Goal: Task Accomplishment & Management: Use online tool/utility

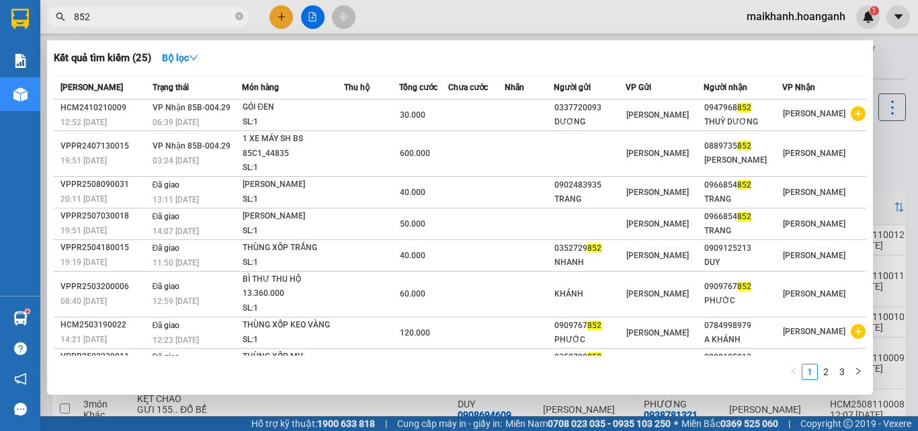
click at [237, 15] on icon "close-circle" at bounding box center [239, 16] width 8 height 8
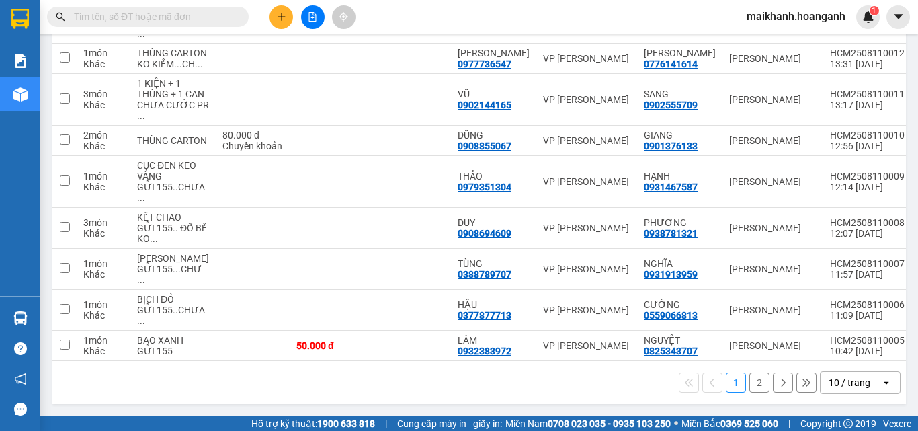
scroll to position [355, 0]
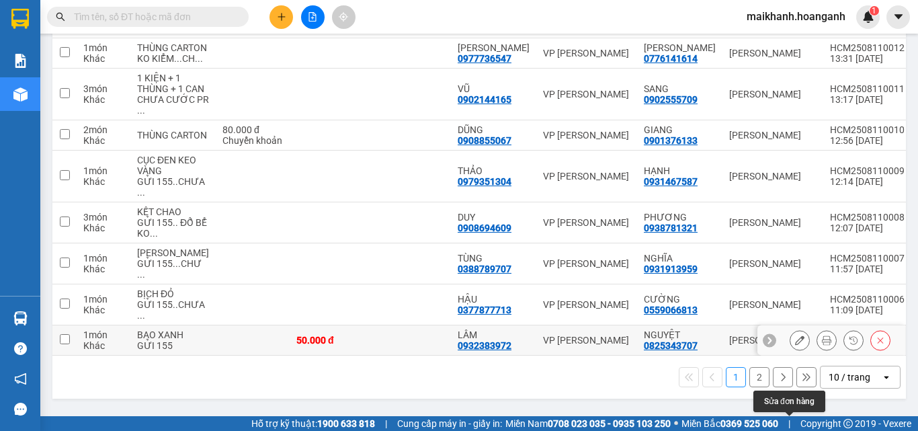
click at [795, 341] on icon at bounding box center [799, 339] width 9 height 9
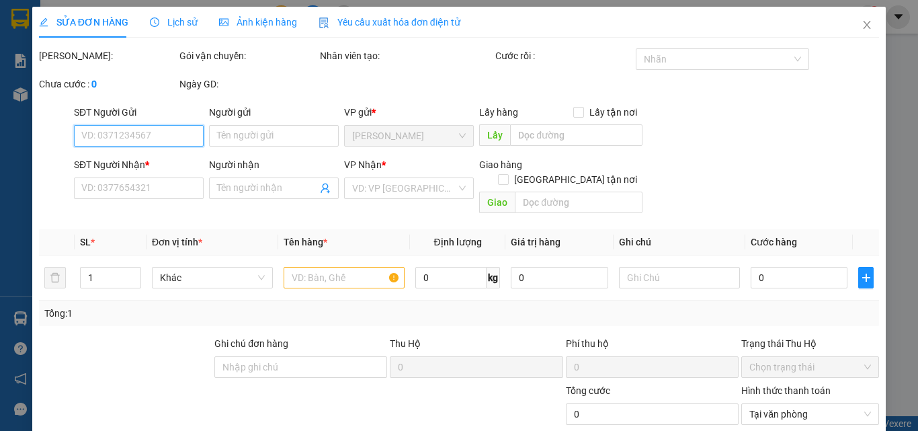
type input "0825343707"
type input "NGUYỆT"
type input "0932383972"
type input "LÂM"
type input "50.000"
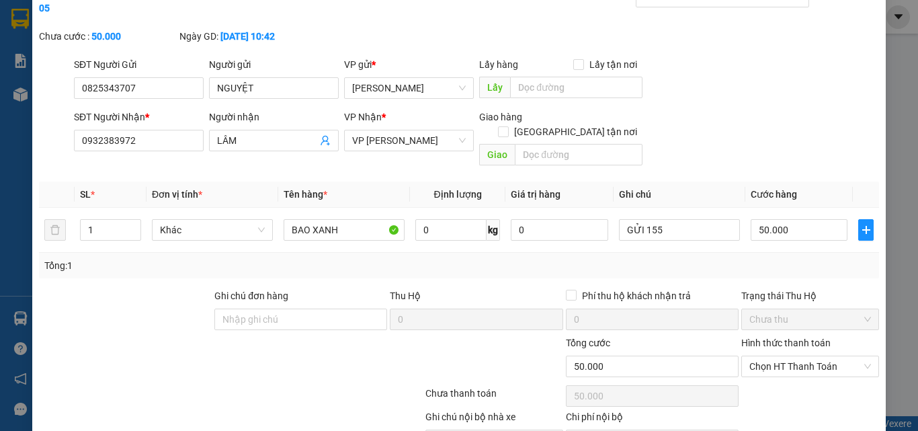
scroll to position [81, 0]
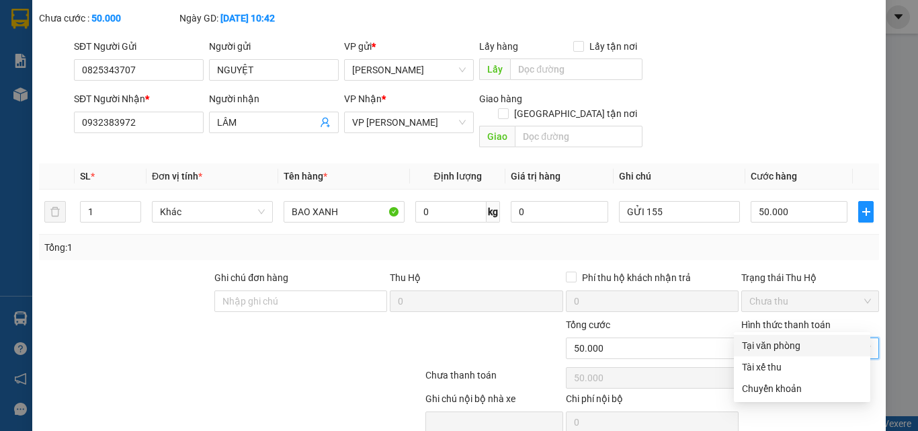
click at [821, 338] on input "Hình thức thanh toán" at bounding box center [805, 348] width 112 height 20
click at [783, 345] on div "Tại văn phòng" at bounding box center [802, 345] width 120 height 15
type input "0"
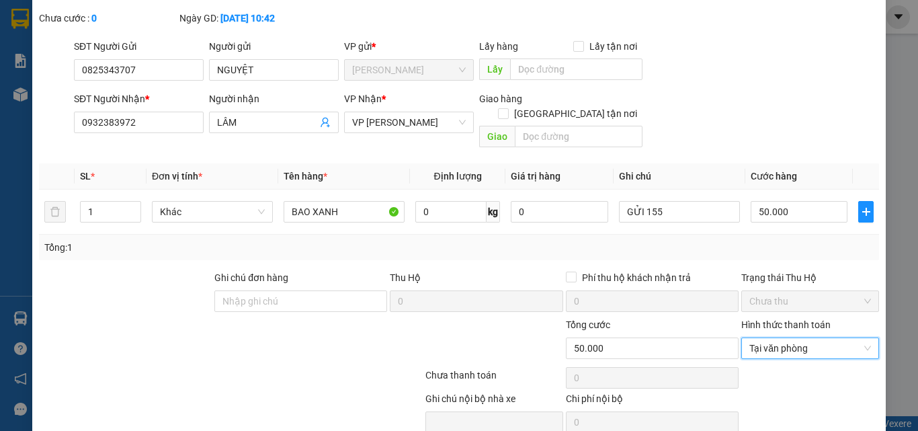
scroll to position [111, 0]
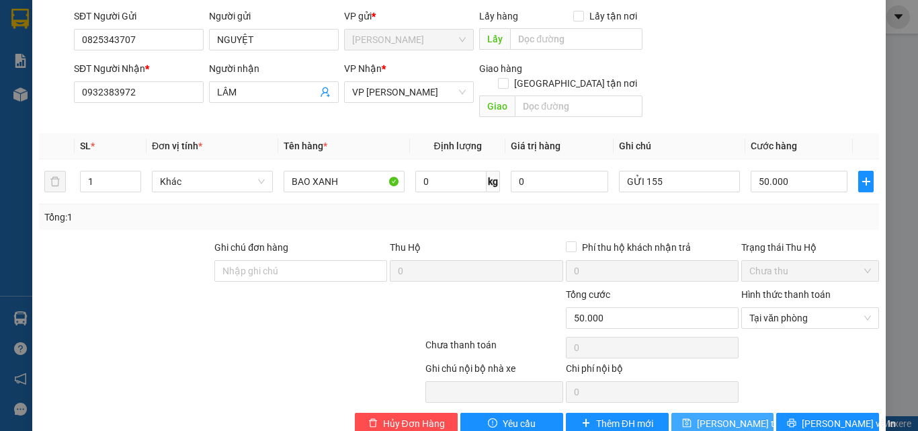
click at [736, 416] on span "[PERSON_NAME] thay đổi" at bounding box center [750, 423] width 107 height 15
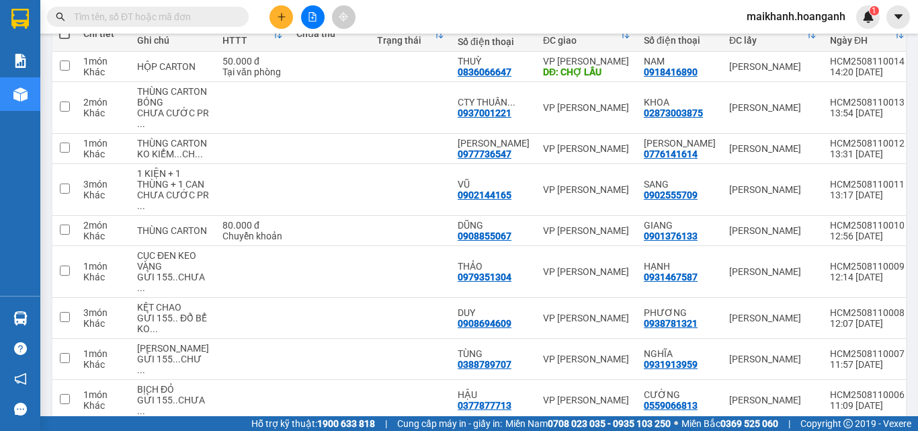
scroll to position [355, 0]
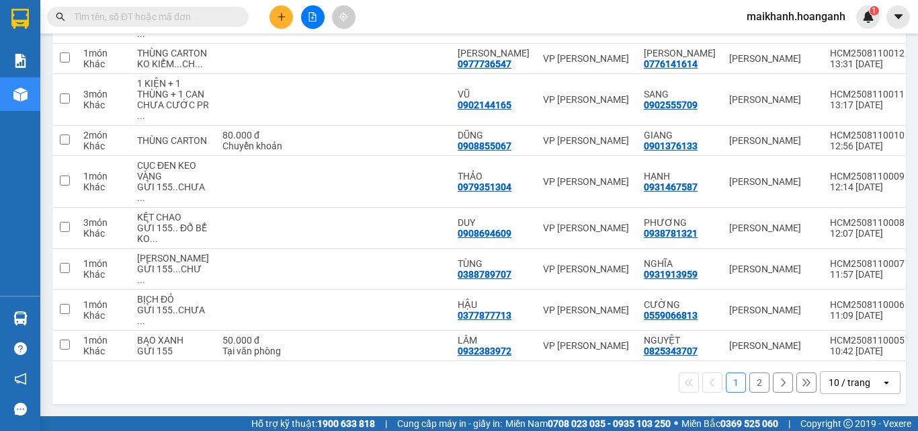
click at [852, 386] on div "10 / trang" at bounding box center [849, 382] width 42 height 13
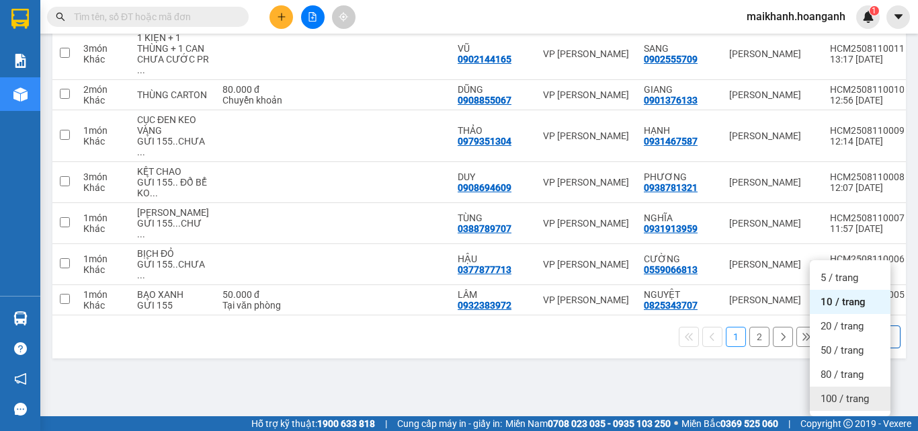
click at [838, 392] on span "100 / trang" at bounding box center [844, 398] width 48 height 13
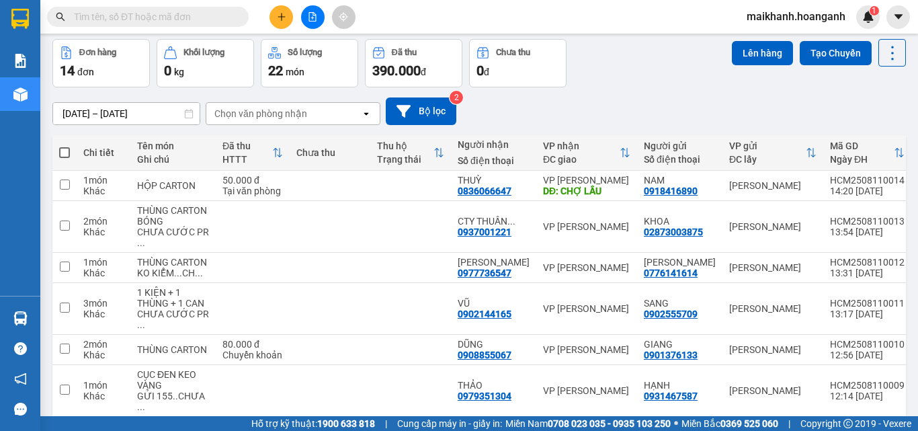
scroll to position [18, 0]
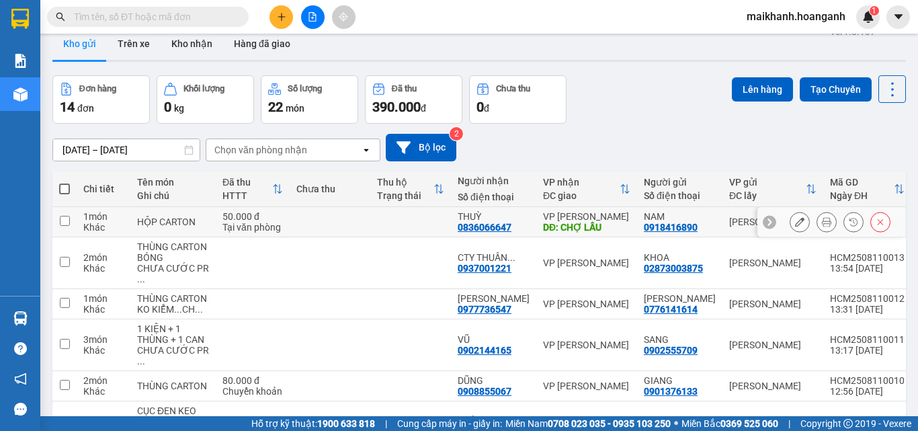
click at [62, 223] on input "checkbox" at bounding box center [65, 221] width 10 height 10
checkbox input "true"
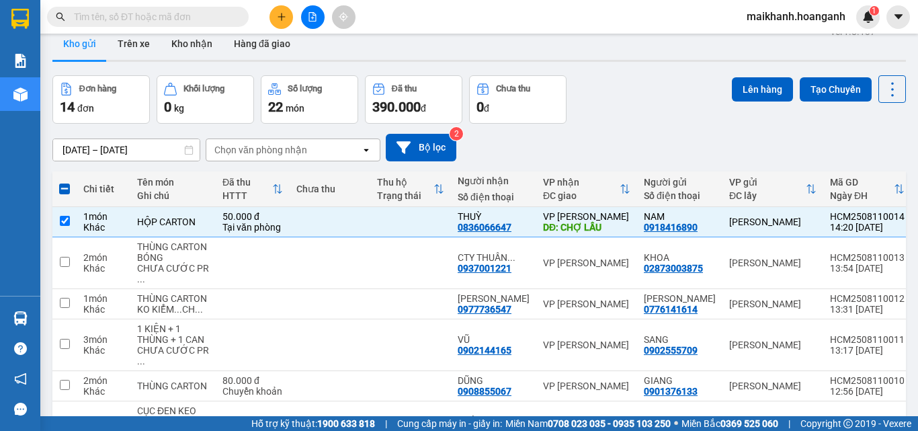
click at [67, 182] on label at bounding box center [64, 188] width 11 height 13
click at [64, 182] on input "checkbox" at bounding box center [64, 182] width 0 height 0
checkbox input "true"
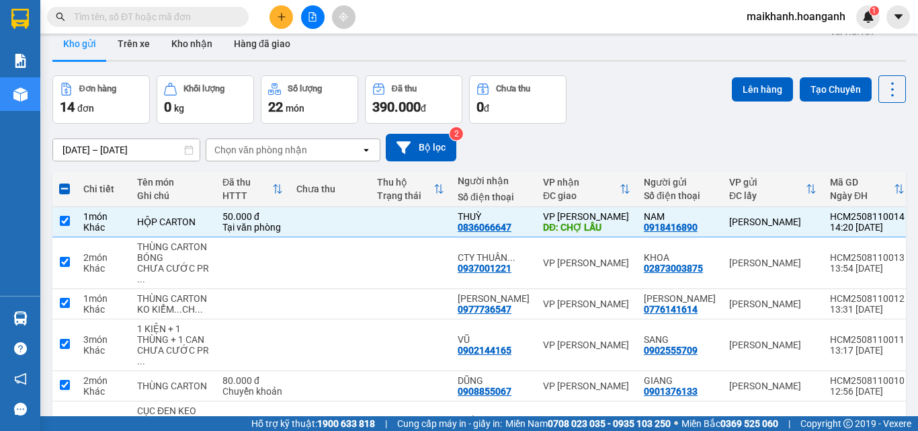
checkbox input "true"
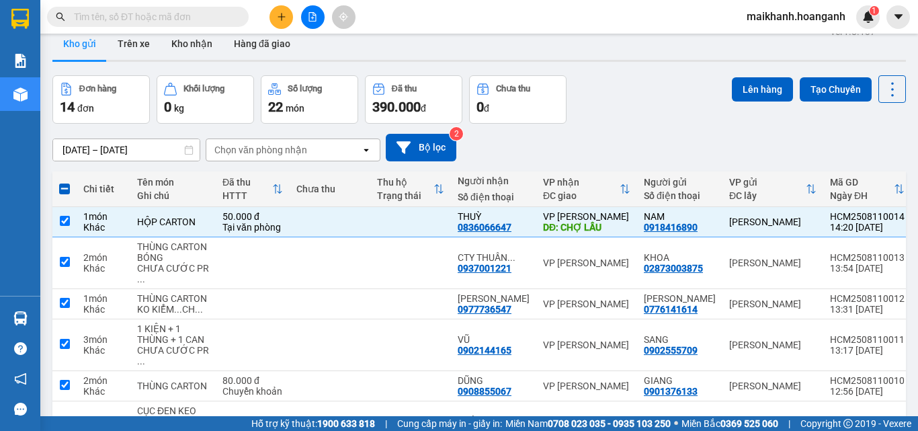
checkbox input "true"
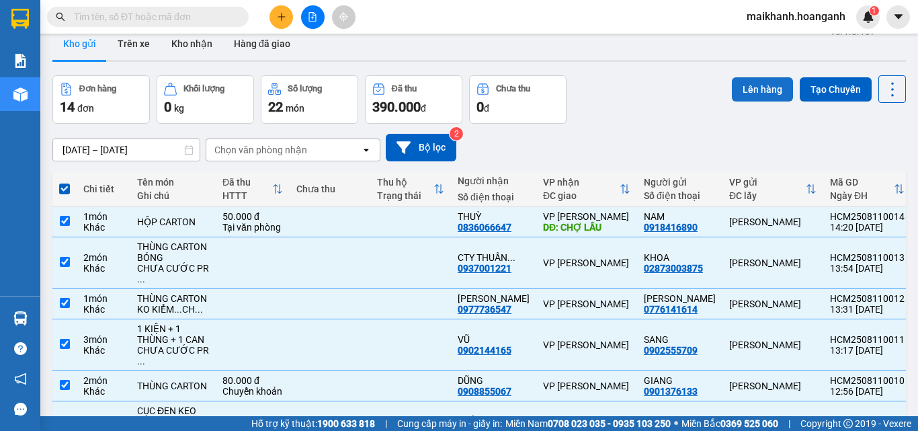
click at [760, 84] on button "Lên hàng" at bounding box center [762, 89] width 61 height 24
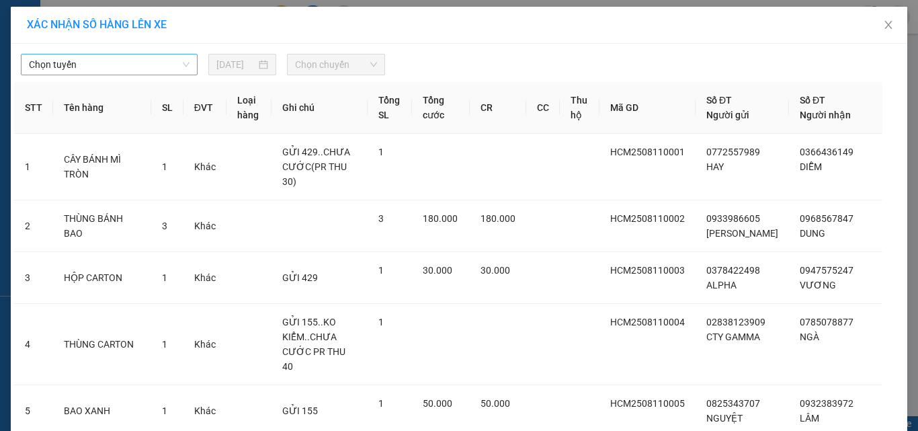
click at [155, 60] on span "Chọn tuyến" at bounding box center [109, 64] width 161 height 20
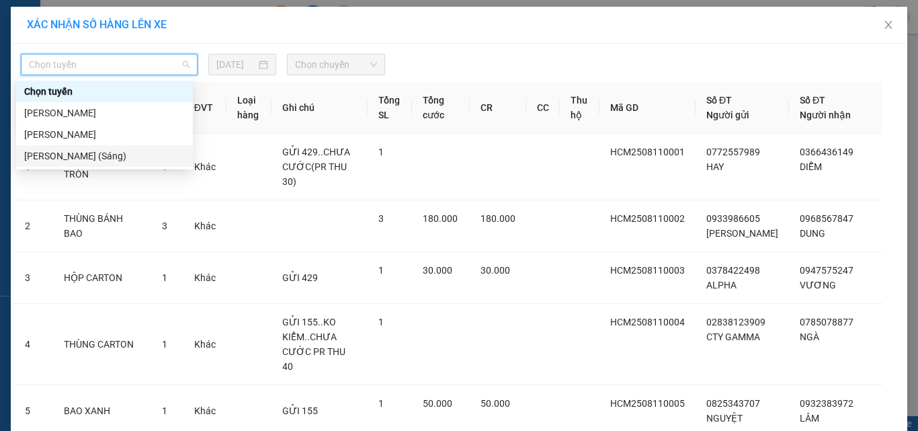
click at [133, 153] on div "[PERSON_NAME] (Sáng)" at bounding box center [104, 155] width 161 height 15
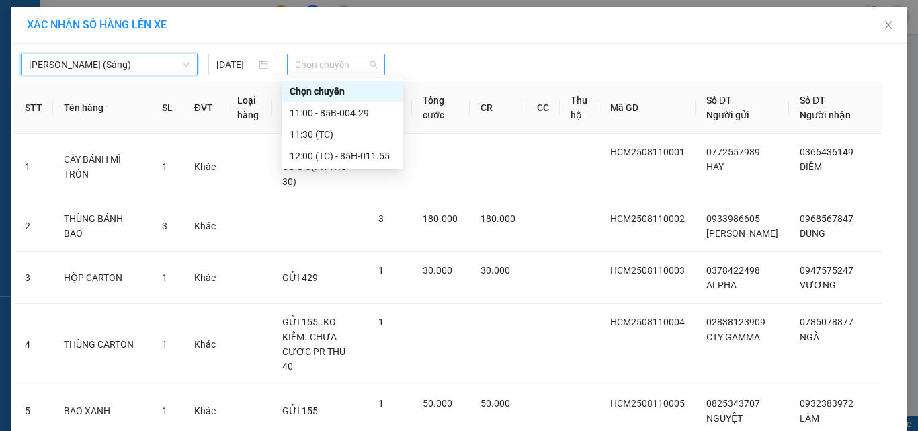
click at [355, 65] on span "Chọn chuyến" at bounding box center [336, 64] width 83 height 20
click at [367, 160] on div "12:00 (TC) - 85H-011.55" at bounding box center [342, 155] width 105 height 15
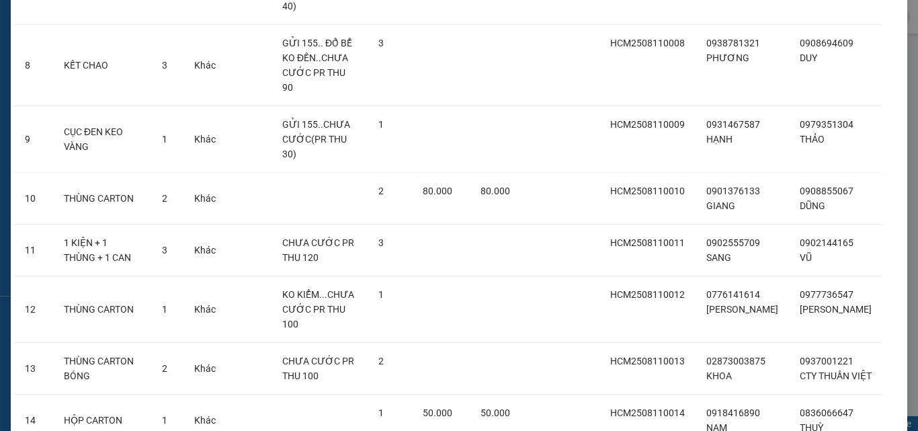
scroll to position [578, 0]
